Goal: Task Accomplishment & Management: Manage account settings

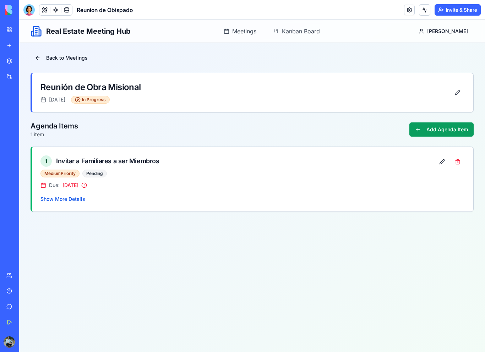
click at [10, 31] on link "My Workspace" at bounding box center [16, 30] width 28 height 14
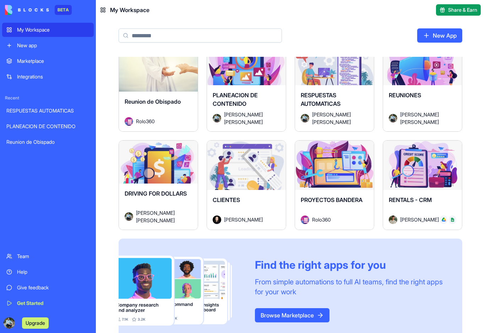
scroll to position [16, 0]
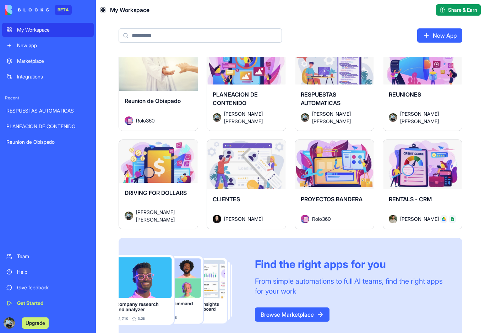
click at [234, 100] on span "PLANEACION DE CONTENIDO" at bounding box center [235, 99] width 45 height 16
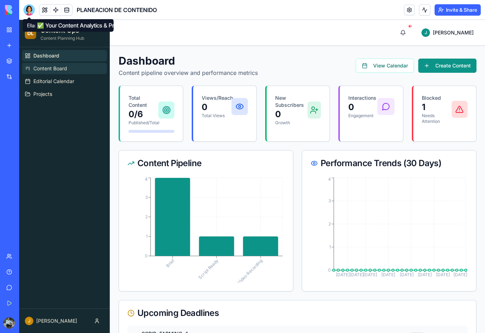
click at [42, 70] on span "Content Board" at bounding box center [50, 68] width 34 height 7
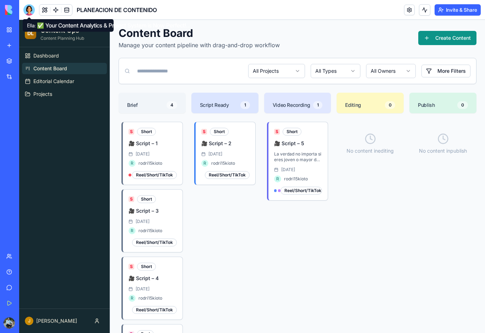
scroll to position [40, 0]
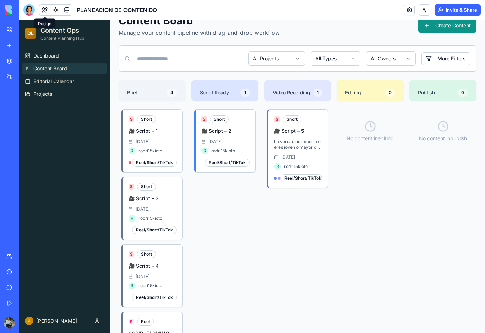
click at [43, 11] on button at bounding box center [44, 10] width 11 height 11
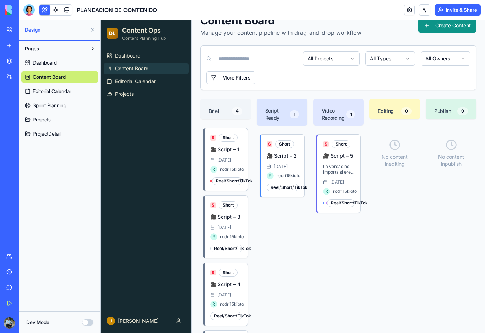
click at [43, 10] on button at bounding box center [44, 10] width 11 height 11
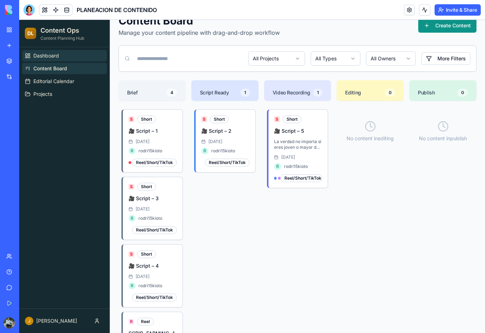
click at [54, 58] on span "Dashboard" at bounding box center [46, 55] width 26 height 7
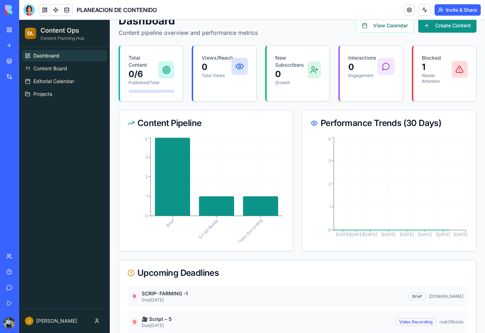
click at [9, 30] on link "My Workspace" at bounding box center [16, 30] width 28 height 14
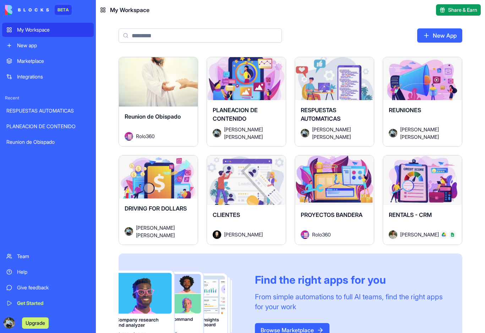
click at [323, 194] on div "Launch" at bounding box center [334, 180] width 79 height 49
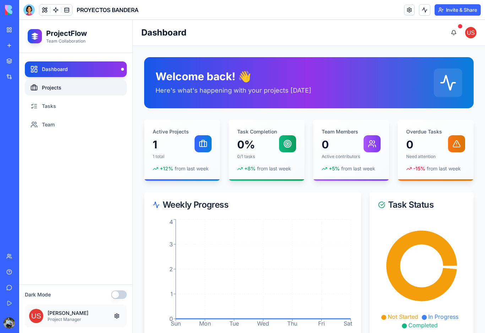
click at [68, 88] on link "Projects" at bounding box center [76, 88] width 102 height 16
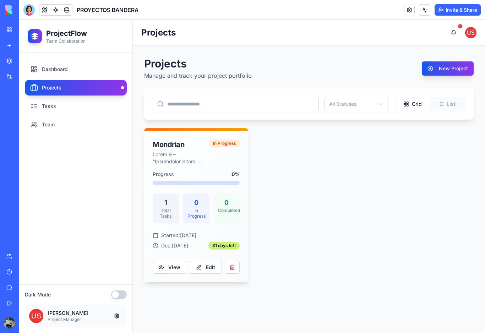
click at [10, 35] on link "My Workspace" at bounding box center [16, 30] width 28 height 14
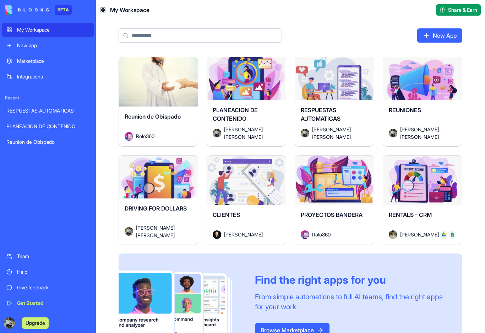
click at [129, 101] on div "Launch" at bounding box center [158, 81] width 79 height 49
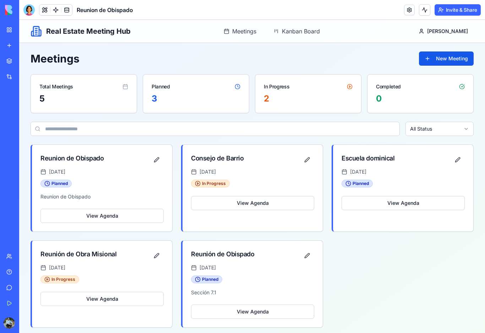
click at [171, 87] on div "Planned" at bounding box center [196, 84] width 106 height 18
click at [45, 12] on button at bounding box center [44, 10] width 11 height 11
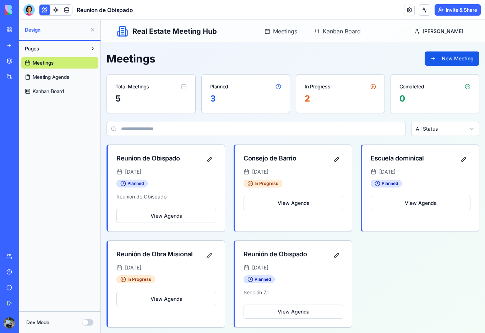
click at [58, 94] on span "Kanban Board" at bounding box center [48, 91] width 31 height 7
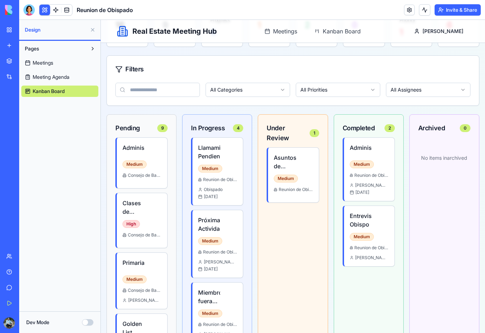
scroll to position [96, 0]
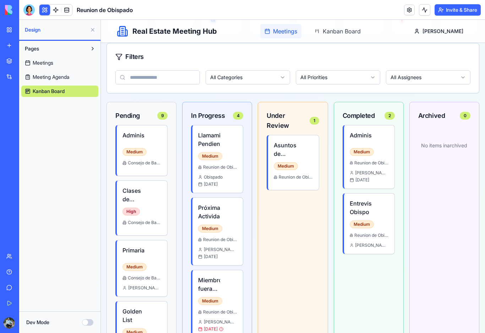
click at [297, 33] on span "Meetings" at bounding box center [285, 31] width 24 height 9
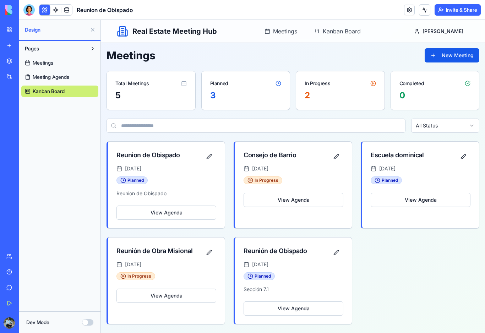
scroll to position [3, 0]
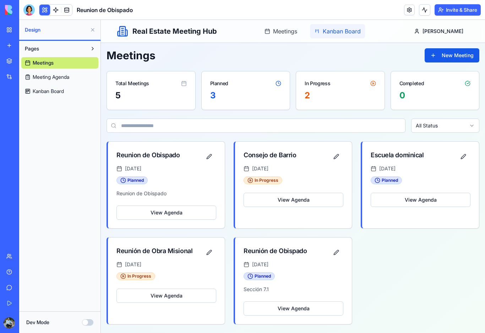
click at [341, 32] on span "Kanban Board" at bounding box center [342, 31] width 38 height 9
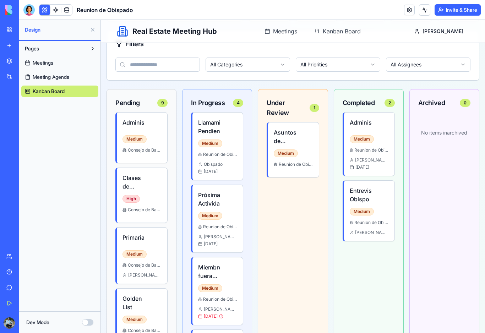
scroll to position [109, 0]
click at [149, 147] on span "Consejo de Barrio" at bounding box center [145, 150] width 34 height 6
click at [134, 132] on div "Administrativo Medium Consejo de Barrio" at bounding box center [142, 137] width 50 height 50
click at [135, 124] on h4 "Administrativo" at bounding box center [134, 122] width 22 height 9
click at [140, 150] on span "Consejo de Barrio" at bounding box center [145, 150] width 34 height 6
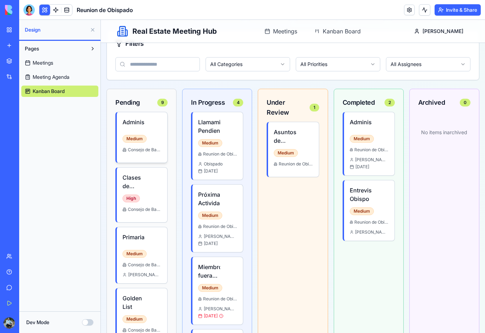
click at [140, 150] on span "Consejo de Barrio" at bounding box center [145, 150] width 34 height 6
click at [145, 190] on div "Clases de Idiomas High Consejo de Barrio" at bounding box center [142, 195] width 50 height 55
click at [216, 137] on div "Llamamientos Pendientes Medium Reunion de Obispado Obispado [DATE]" at bounding box center [218, 146] width 50 height 68
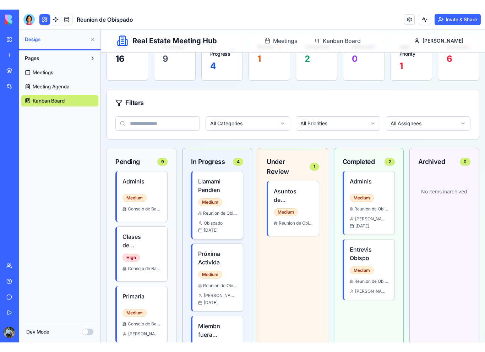
scroll to position [29, 0]
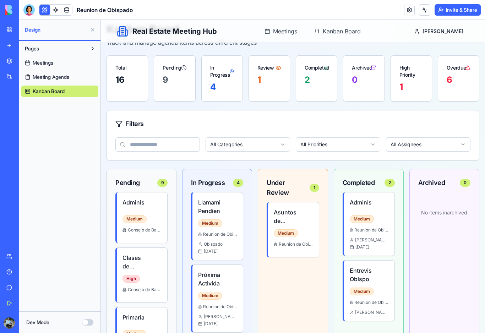
click at [124, 77] on div "16" at bounding box center [127, 79] width 24 height 11
click at [225, 77] on div "In Progress" at bounding box center [220, 71] width 20 height 14
click at [260, 77] on div "1" at bounding box center [270, 79] width 24 height 11
click at [320, 80] on div "2" at bounding box center [317, 79] width 24 height 11
click at [357, 75] on div "0" at bounding box center [364, 79] width 24 height 11
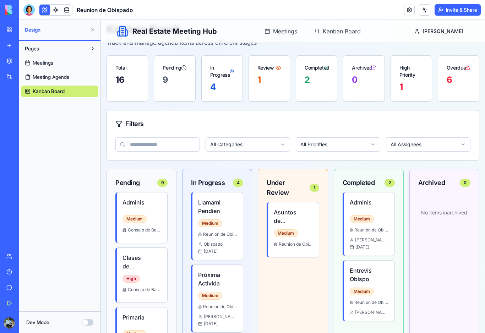
click at [402, 79] on div "High Priority" at bounding box center [411, 69] width 41 height 26
click at [446, 77] on div "6" at bounding box center [458, 84] width 41 height 20
drag, startPoint x: 52, startPoint y: 80, endPoint x: 52, endPoint y: 99, distance: 19.2
click at [52, 80] on span "Meeting Agenda" at bounding box center [51, 77] width 37 height 7
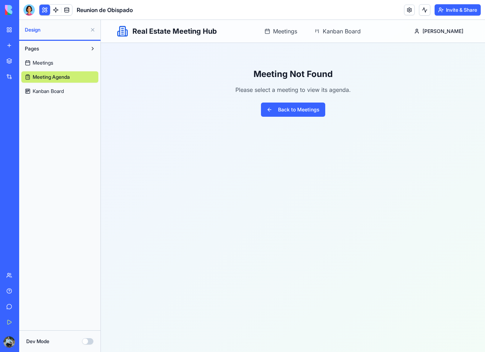
click at [47, 63] on span "Meetings" at bounding box center [43, 62] width 21 height 7
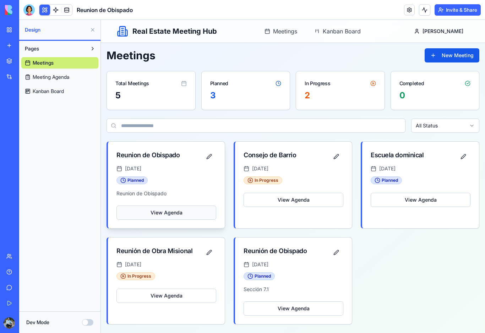
scroll to position [3, 0]
click at [424, 204] on button "View Agenda" at bounding box center [421, 200] width 100 height 14
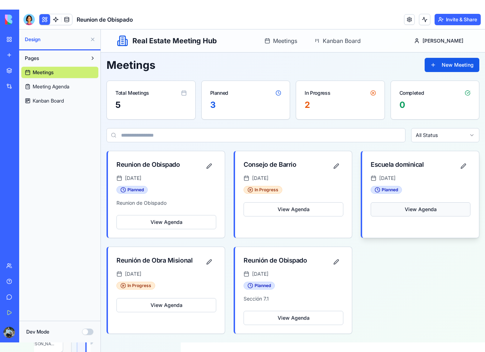
scroll to position [0, 0]
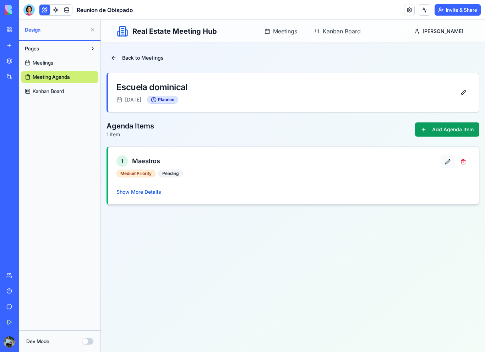
click at [450, 164] on button at bounding box center [448, 162] width 14 height 13
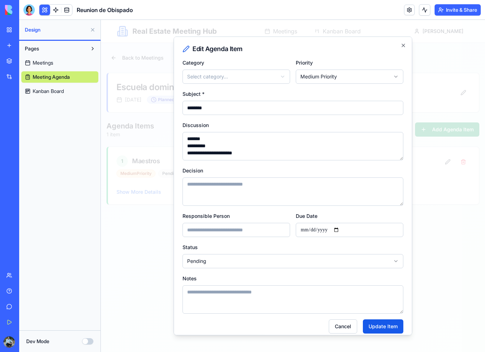
click at [407, 45] on div "**********" at bounding box center [293, 186] width 239 height 299
click at [405, 45] on icon "button" at bounding box center [404, 46] width 6 height 6
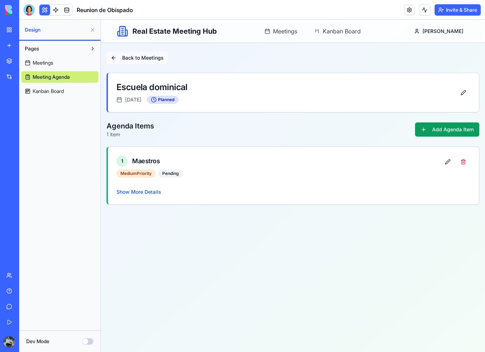
click at [120, 56] on button "Back to Meetings" at bounding box center [137, 58] width 61 height 13
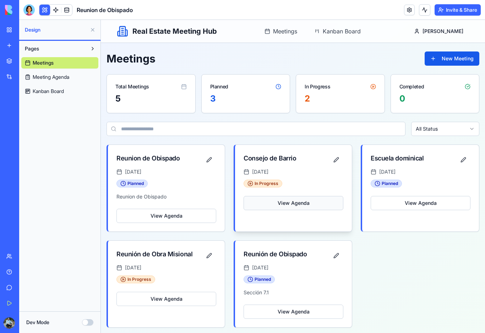
click at [305, 204] on button "View Agenda" at bounding box center [294, 203] width 100 height 14
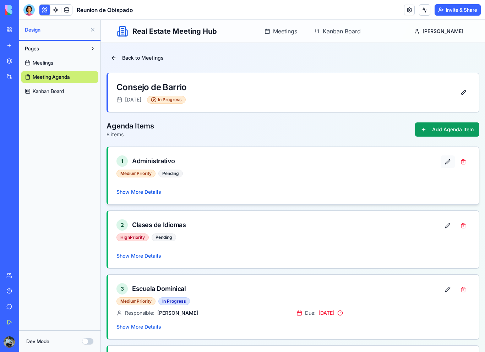
click at [449, 161] on button at bounding box center [448, 162] width 14 height 13
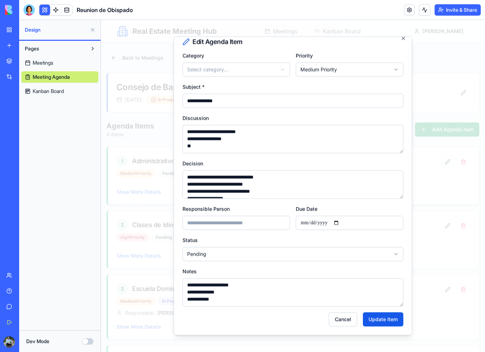
scroll to position [14, 0]
click at [351, 322] on button "Cancel" at bounding box center [343, 320] width 28 height 14
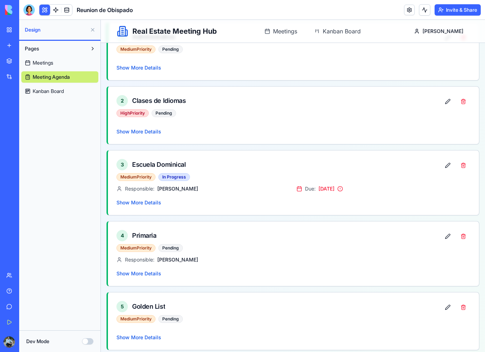
scroll to position [128, 0]
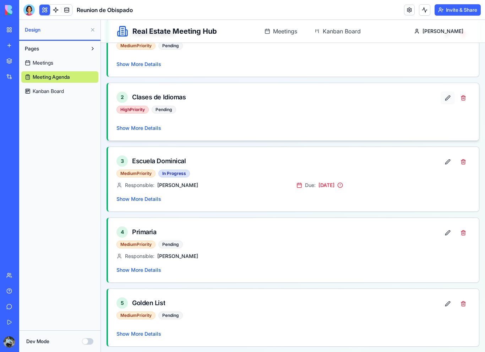
click at [448, 96] on button at bounding box center [448, 98] width 14 height 13
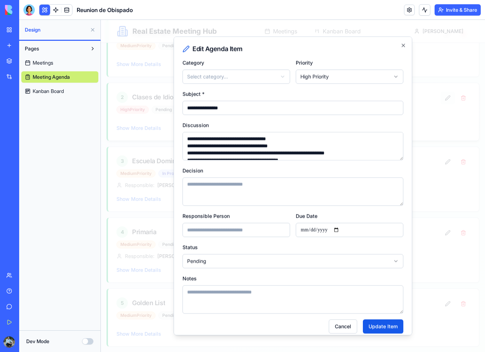
scroll to position [3, 0]
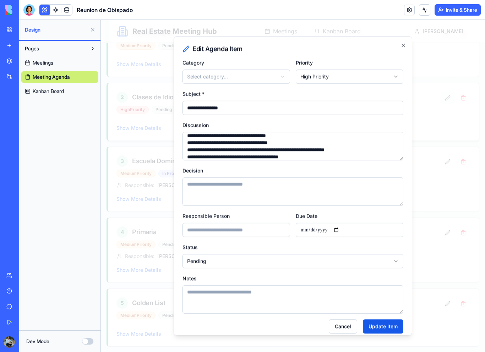
type textarea "**********"
type textarea "*"
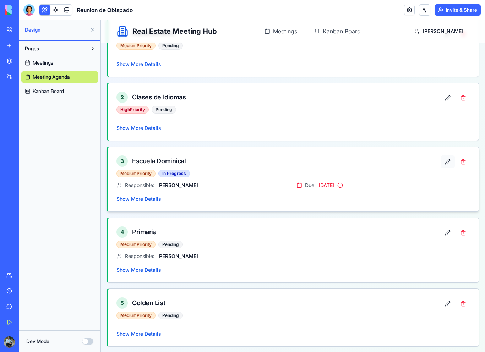
click at [450, 163] on button at bounding box center [448, 162] width 14 height 13
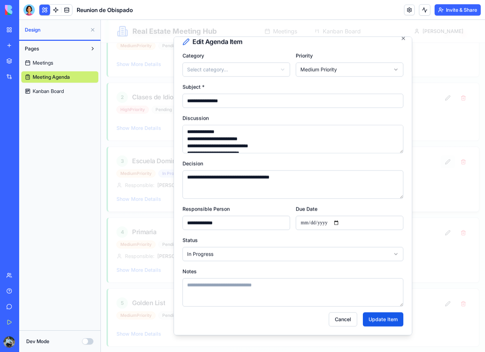
scroll to position [14, 0]
click at [346, 318] on button "Cancel" at bounding box center [343, 320] width 28 height 14
type textarea "**********"
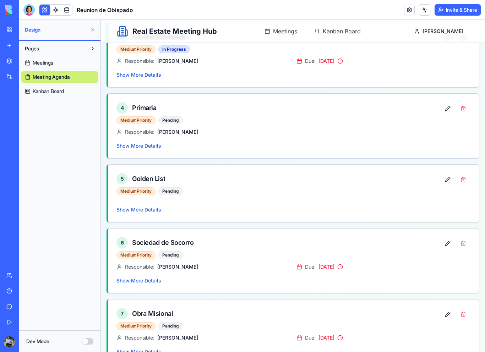
scroll to position [253, 0]
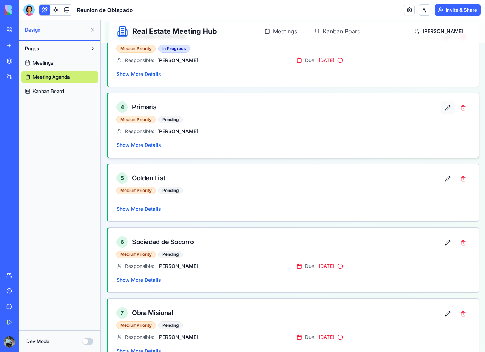
click at [448, 110] on button at bounding box center [448, 108] width 14 height 13
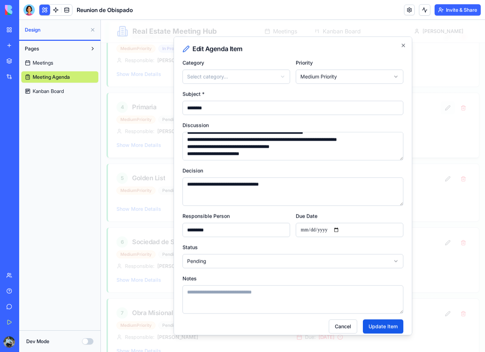
scroll to position [14, 0]
type textarea "*"
click at [346, 333] on button "Cancel" at bounding box center [343, 327] width 28 height 14
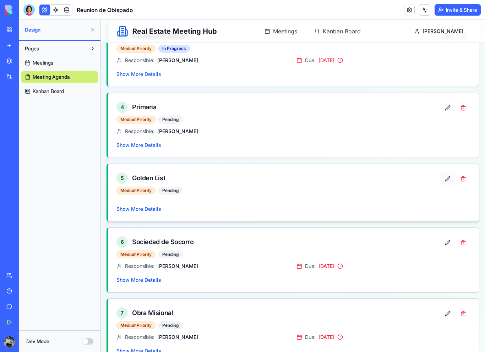
click at [451, 177] on button at bounding box center [448, 179] width 14 height 13
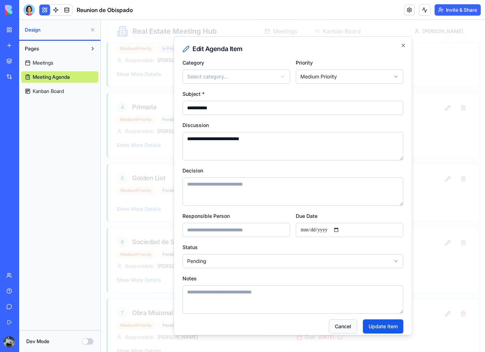
click at [348, 331] on button "Cancel" at bounding box center [343, 327] width 28 height 14
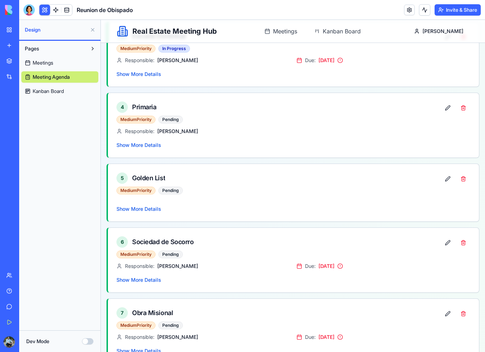
scroll to position [258, 0]
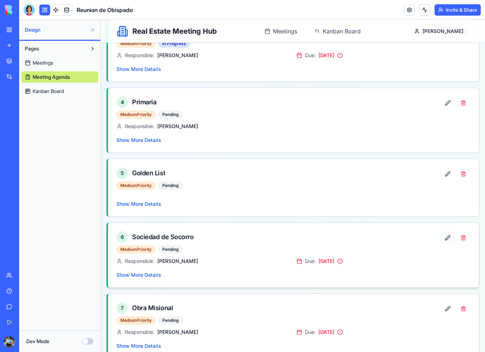
click at [449, 239] on button at bounding box center [448, 238] width 14 height 13
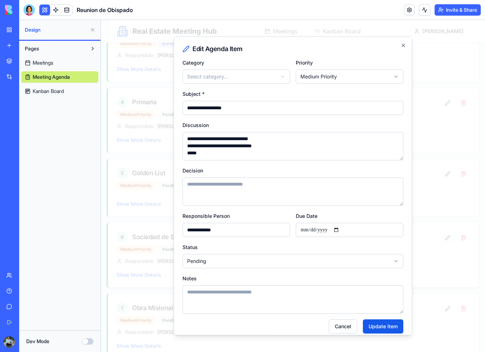
type textarea "**********"
type textarea "***"
click at [403, 48] on icon "button" at bounding box center [404, 46] width 6 height 6
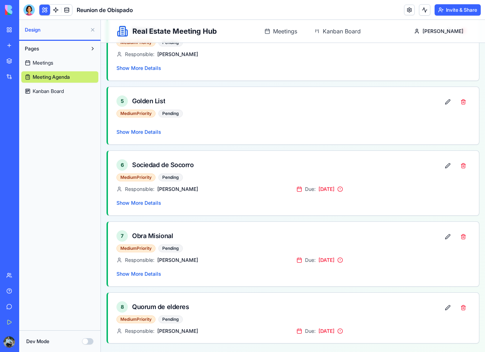
scroll to position [330, 0]
click at [452, 237] on button at bounding box center [448, 237] width 14 height 13
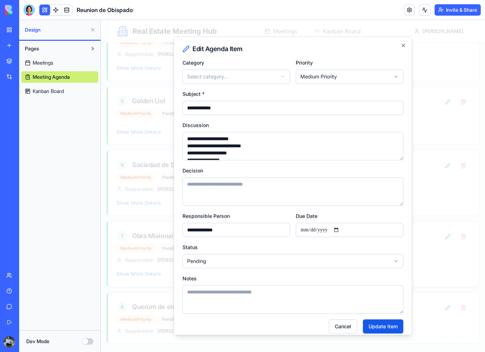
scroll to position [17, 0]
click at [378, 145] on textarea "**********" at bounding box center [293, 146] width 221 height 28
type textarea "**********"
click at [405, 45] on icon "button" at bounding box center [404, 46] width 6 height 6
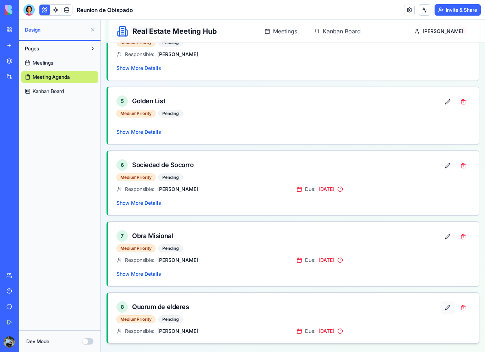
click at [449, 308] on button at bounding box center [448, 308] width 14 height 13
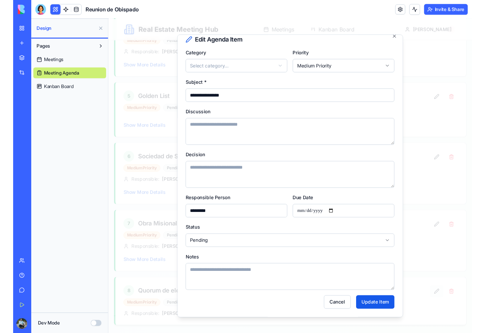
scroll to position [14, 0]
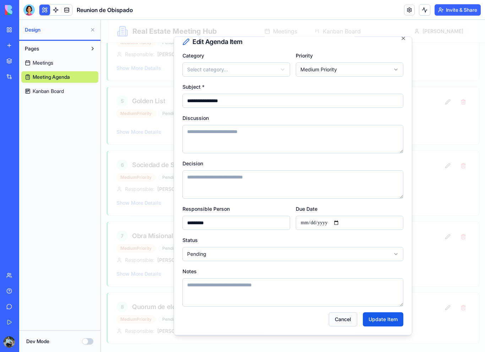
click at [351, 319] on button "Cancel" at bounding box center [343, 320] width 28 height 14
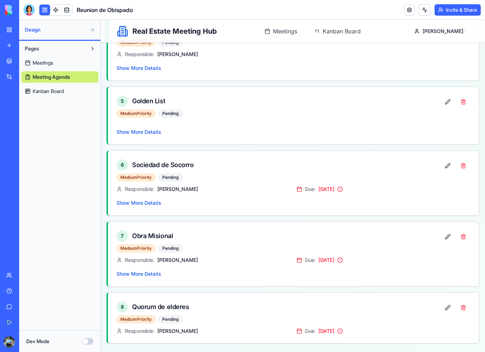
click at [35, 65] on span "Meetings" at bounding box center [43, 62] width 21 height 7
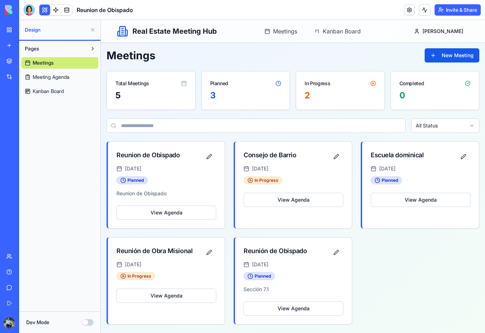
scroll to position [3, 0]
click at [422, 91] on div "0" at bounding box center [435, 95] width 71 height 11
click at [466, 84] on icon at bounding box center [467, 83] width 5 height 5
click at [424, 200] on button "View Agenda" at bounding box center [421, 200] width 100 height 14
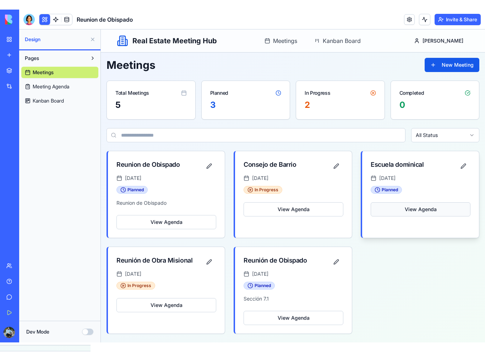
scroll to position [0, 0]
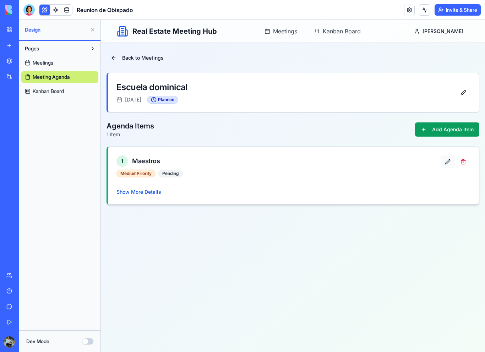
click at [448, 160] on button at bounding box center [448, 162] width 14 height 13
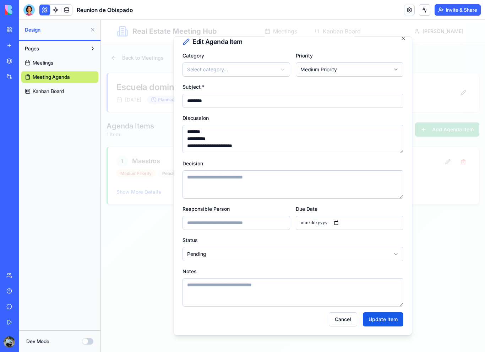
scroll to position [14, 3]
click at [344, 319] on button "Cancel" at bounding box center [343, 320] width 28 height 14
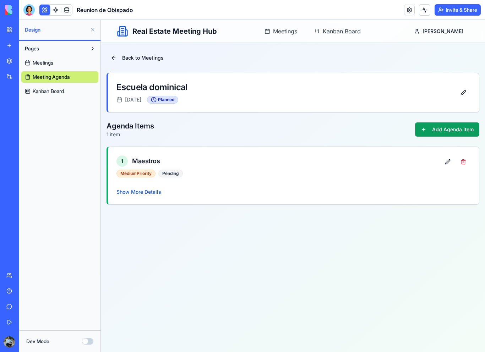
click at [38, 60] on span "Meetings" at bounding box center [43, 62] width 21 height 7
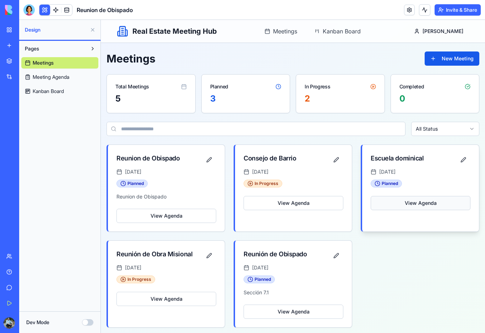
click at [415, 204] on button "View Agenda" at bounding box center [421, 203] width 100 height 14
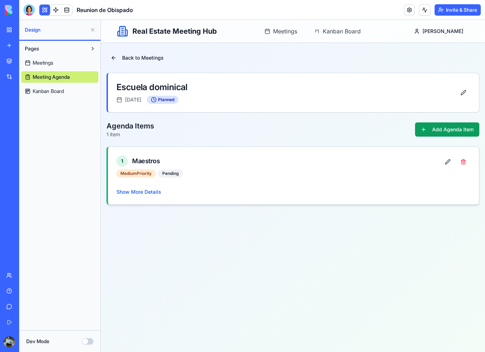
click at [138, 165] on span "Maestros" at bounding box center [146, 161] width 28 height 10
click at [448, 161] on button at bounding box center [448, 162] width 14 height 13
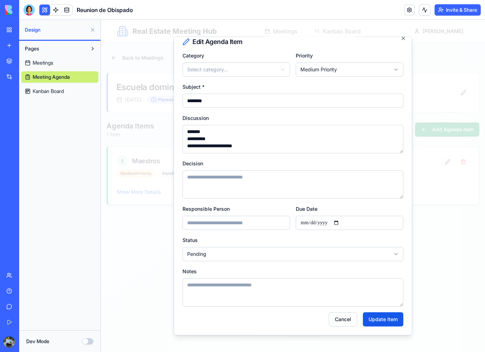
scroll to position [14, 9]
click at [341, 317] on button "Cancel" at bounding box center [343, 320] width 28 height 14
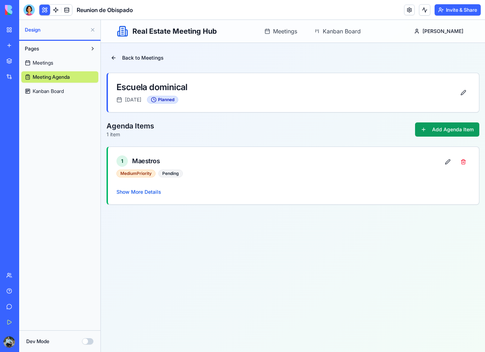
scroll to position [0, 0]
click at [40, 59] on link "Meetings" at bounding box center [59, 62] width 77 height 11
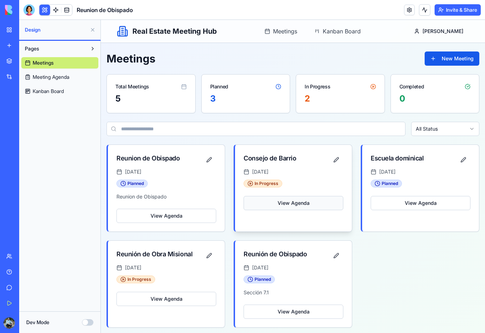
click at [335, 204] on button "View Agenda" at bounding box center [294, 203] width 100 height 14
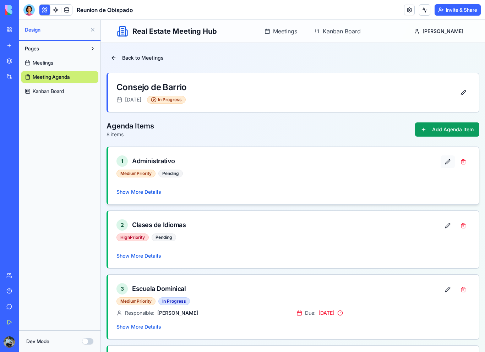
click at [448, 165] on button at bounding box center [448, 162] width 14 height 13
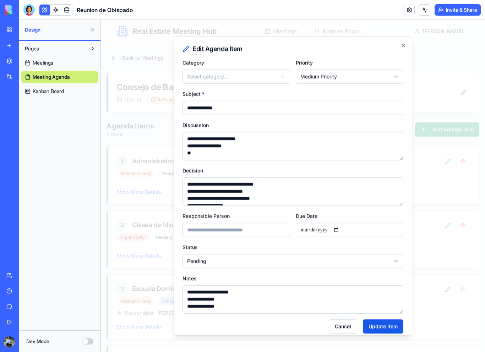
scroll to position [3, 0]
type textarea "**********"
click at [406, 47] on icon "button" at bounding box center [404, 46] width 6 height 6
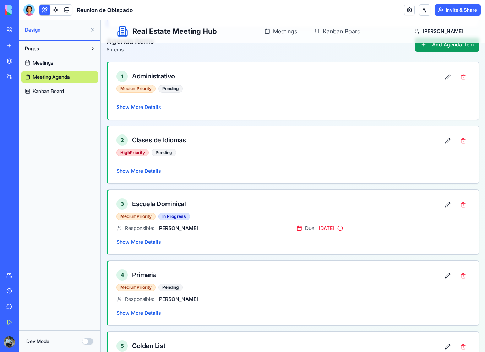
scroll to position [85, 0]
click at [334, 151] on div "High Priority Pending" at bounding box center [279, 153] width 324 height 8
click at [131, 139] on div "2 Clases de Idiomas" at bounding box center [279, 140] width 324 height 11
click at [453, 141] on button at bounding box center [448, 141] width 14 height 13
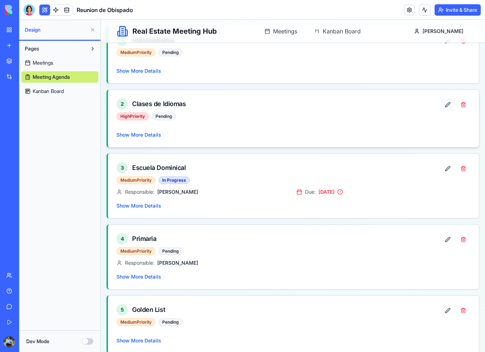
scroll to position [122, 0]
click at [449, 171] on button at bounding box center [448, 168] width 14 height 13
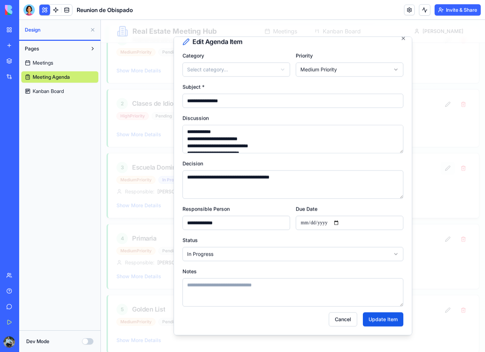
scroll to position [14, 0]
click at [349, 317] on button "Cancel" at bounding box center [343, 320] width 28 height 14
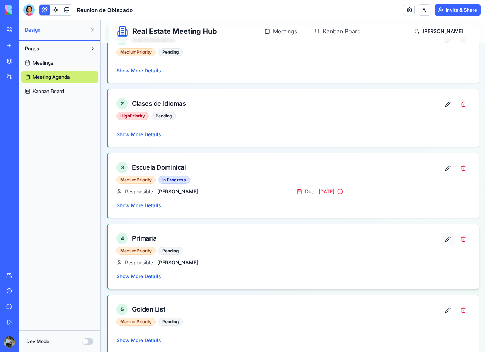
click at [450, 240] on button at bounding box center [448, 239] width 14 height 13
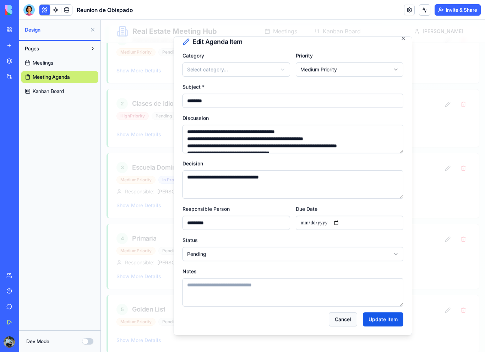
click at [353, 321] on button "Cancel" at bounding box center [343, 320] width 28 height 14
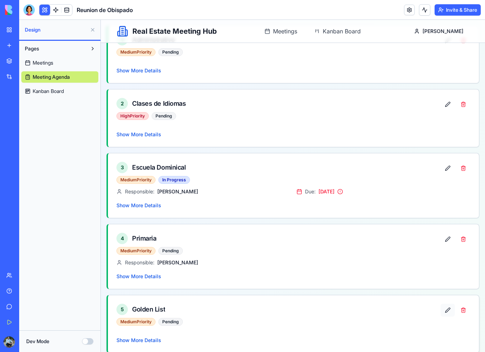
click at [451, 309] on button at bounding box center [448, 310] width 14 height 13
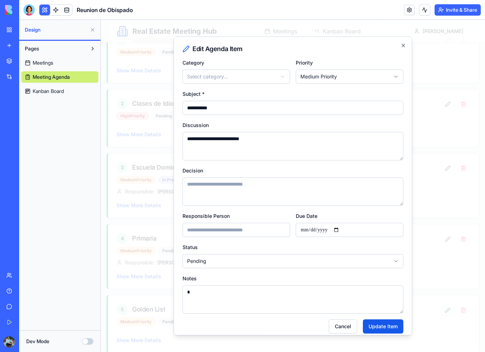
type textarea "*"
type input "**********"
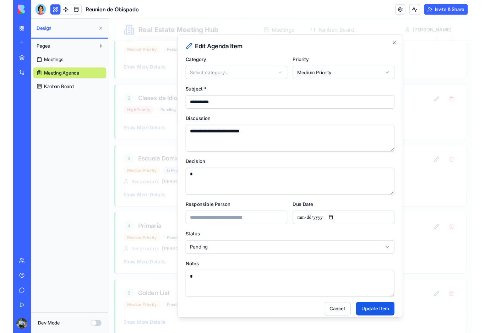
scroll to position [0, 4]
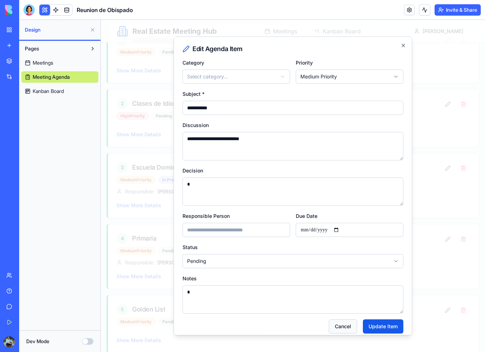
type textarea "*"
click at [349, 333] on button "Cancel" at bounding box center [343, 327] width 28 height 14
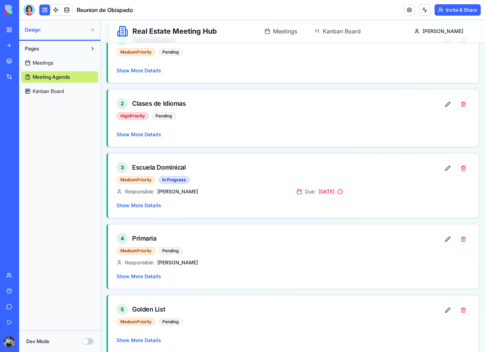
click at [44, 62] on span "Meetings" at bounding box center [43, 62] width 21 height 7
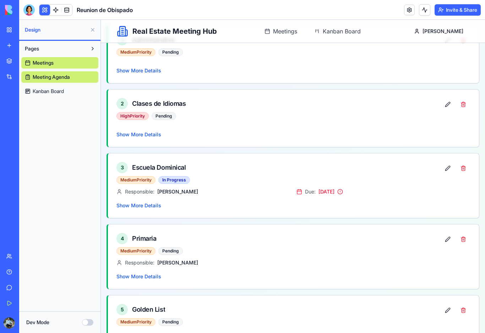
scroll to position [3, 0]
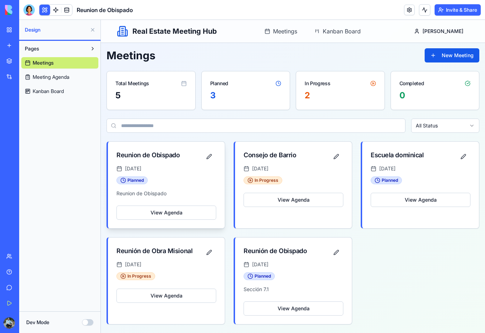
click at [128, 204] on div "View Agenda" at bounding box center [167, 211] width 100 height 17
click at [212, 211] on button "View Agenda" at bounding box center [167, 213] width 100 height 14
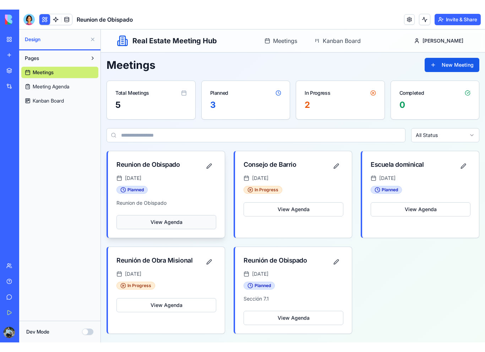
scroll to position [0, 0]
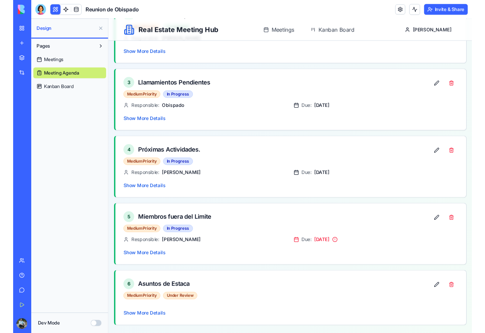
scroll to position [233, 0]
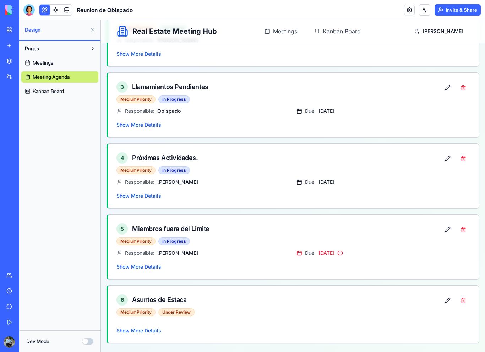
click at [11, 29] on link "My Workspace" at bounding box center [16, 30] width 28 height 14
